Goal: Navigation & Orientation: Find specific page/section

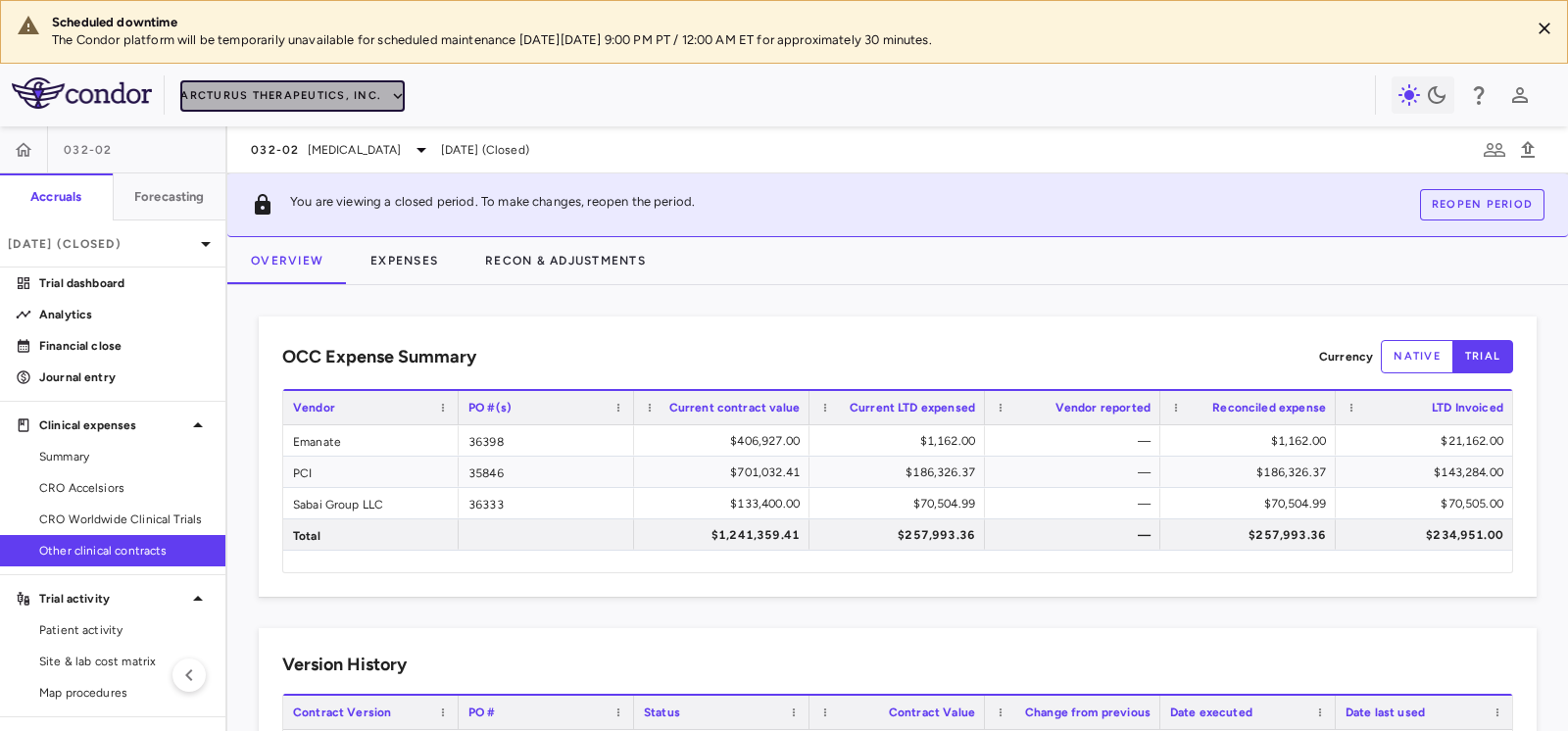
click at [349, 95] on button "Arcturus Therapeutics, Inc." at bounding box center [292, 96] width 224 height 31
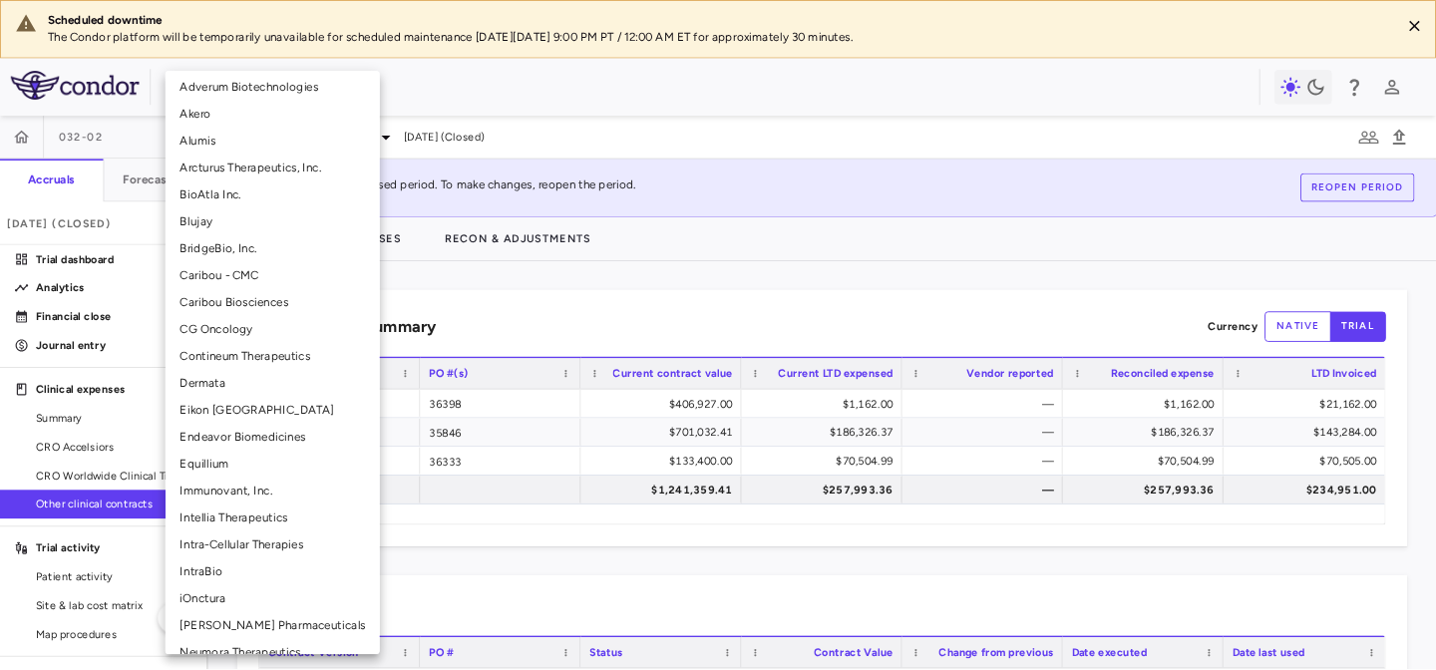
scroll to position [157, 0]
click at [249, 544] on li "Immunovant, Inc." at bounding box center [302, 543] width 238 height 30
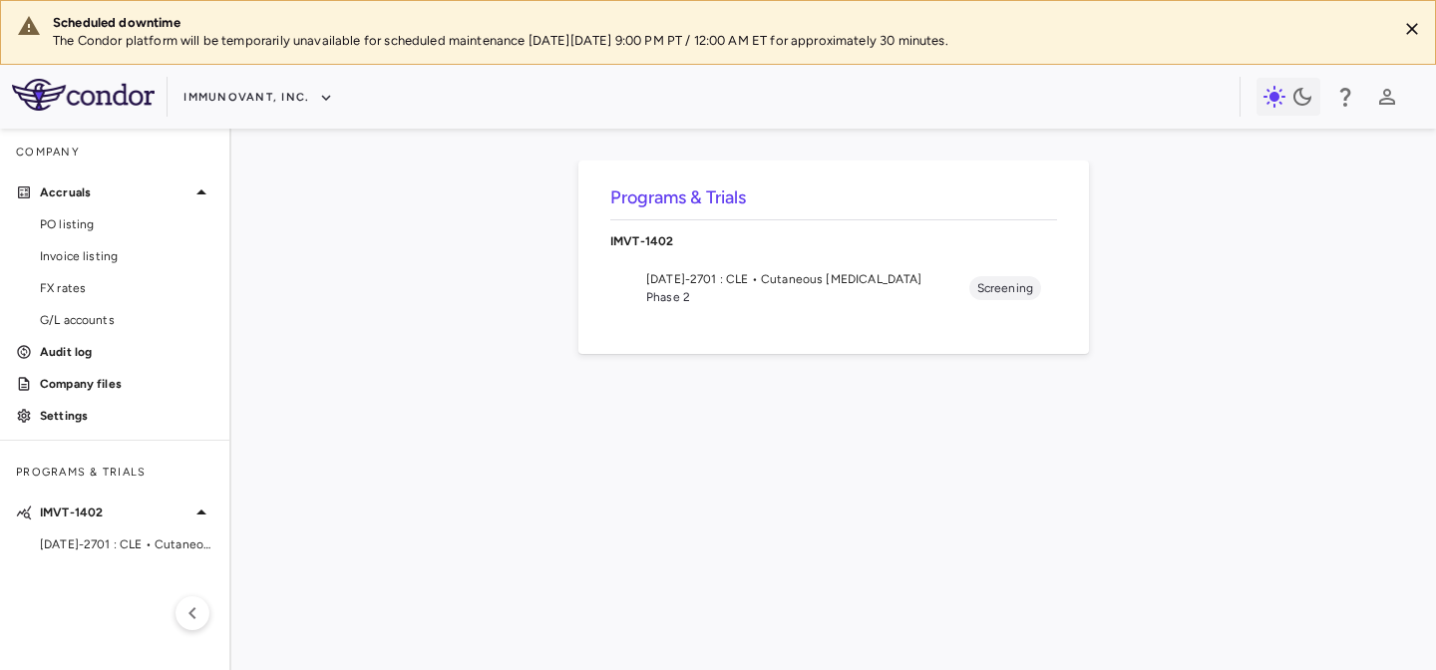
click at [810, 283] on span "[DATE]-2701 : CLE • Cutaneous [MEDICAL_DATA]" at bounding box center [807, 279] width 323 height 18
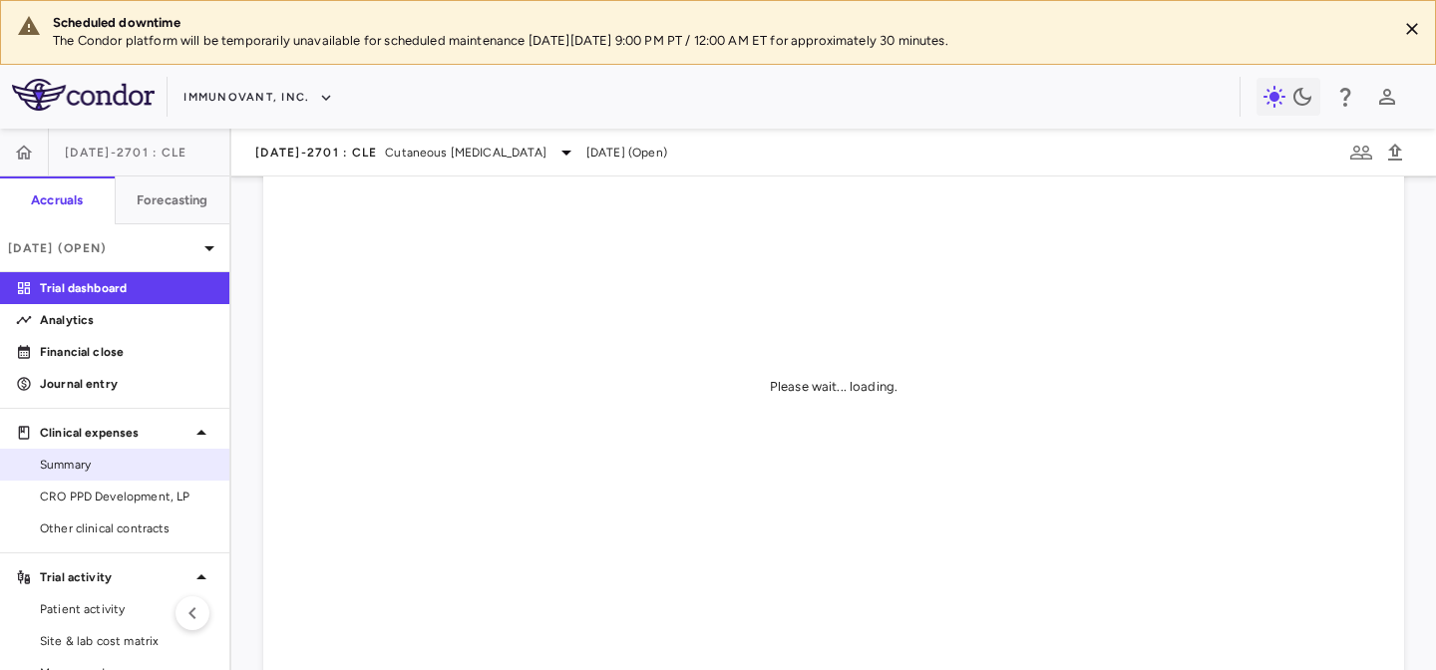
scroll to position [165, 0]
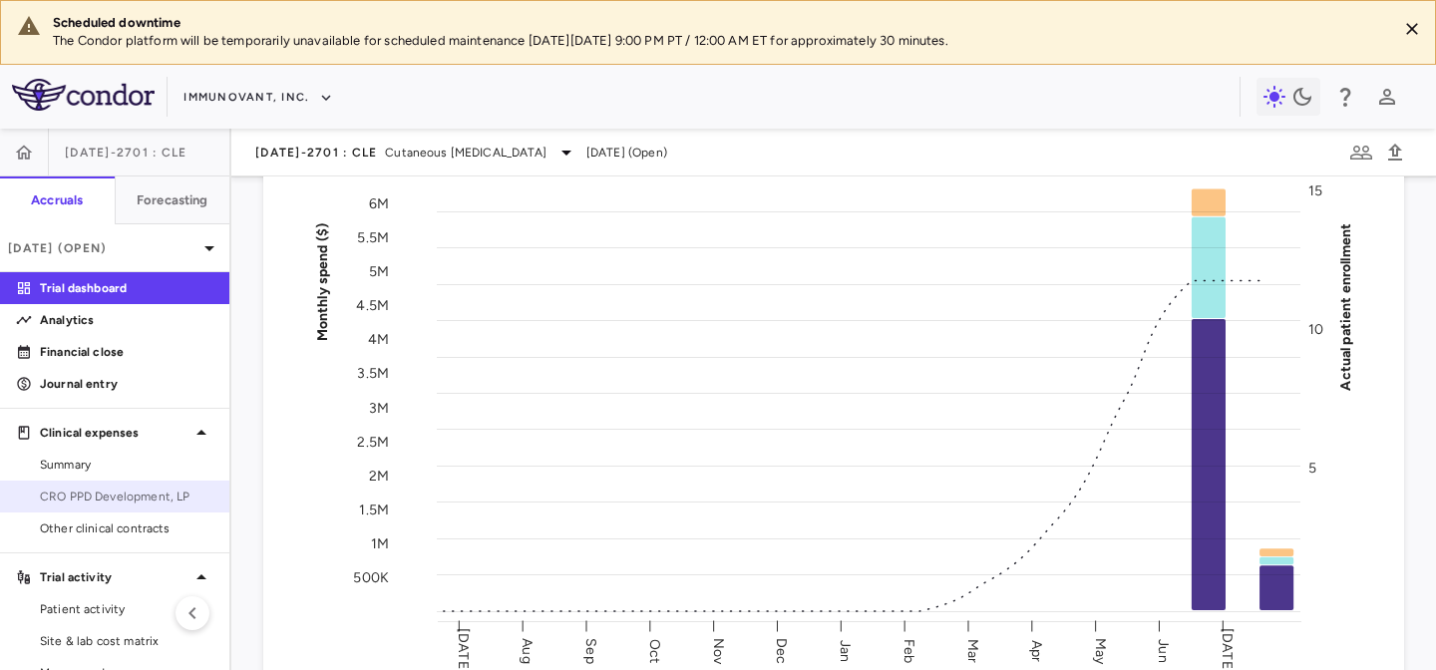
click at [149, 488] on span "CRO PPD Development, LP" at bounding box center [126, 497] width 173 height 18
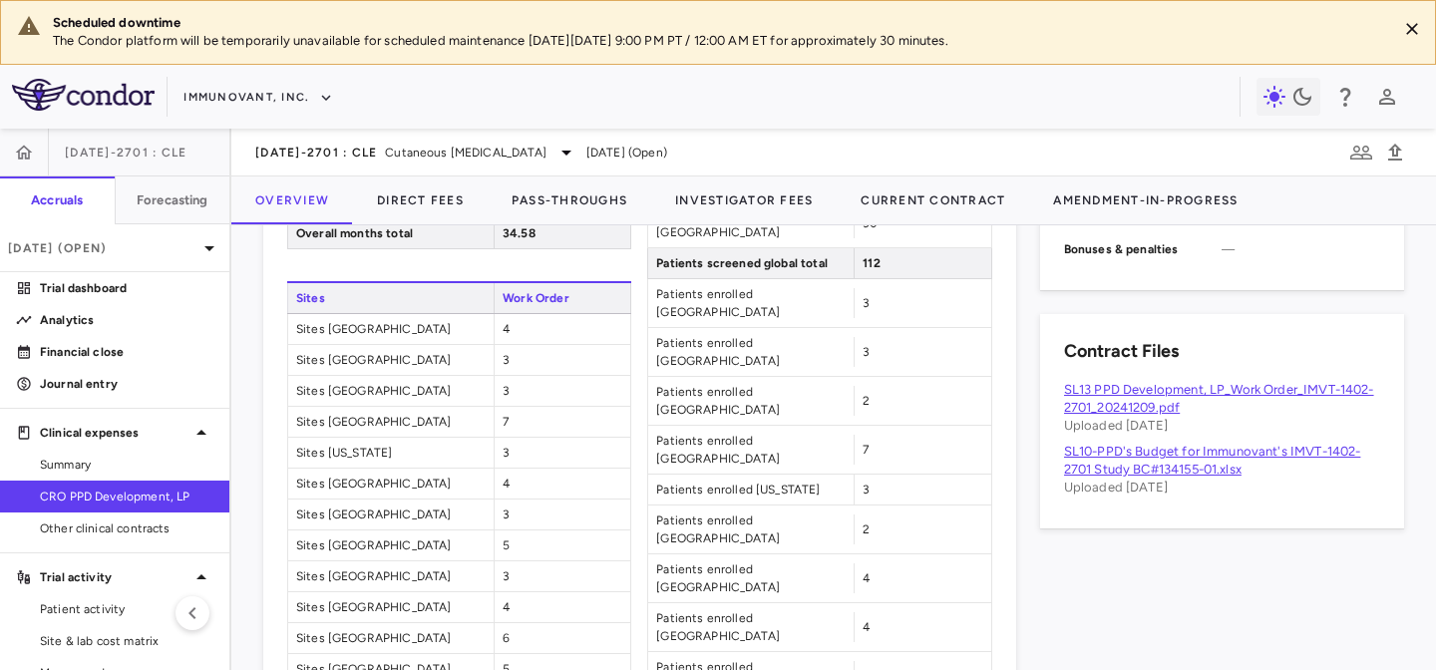
scroll to position [1068, 0]
